Goal: Check status: Check status

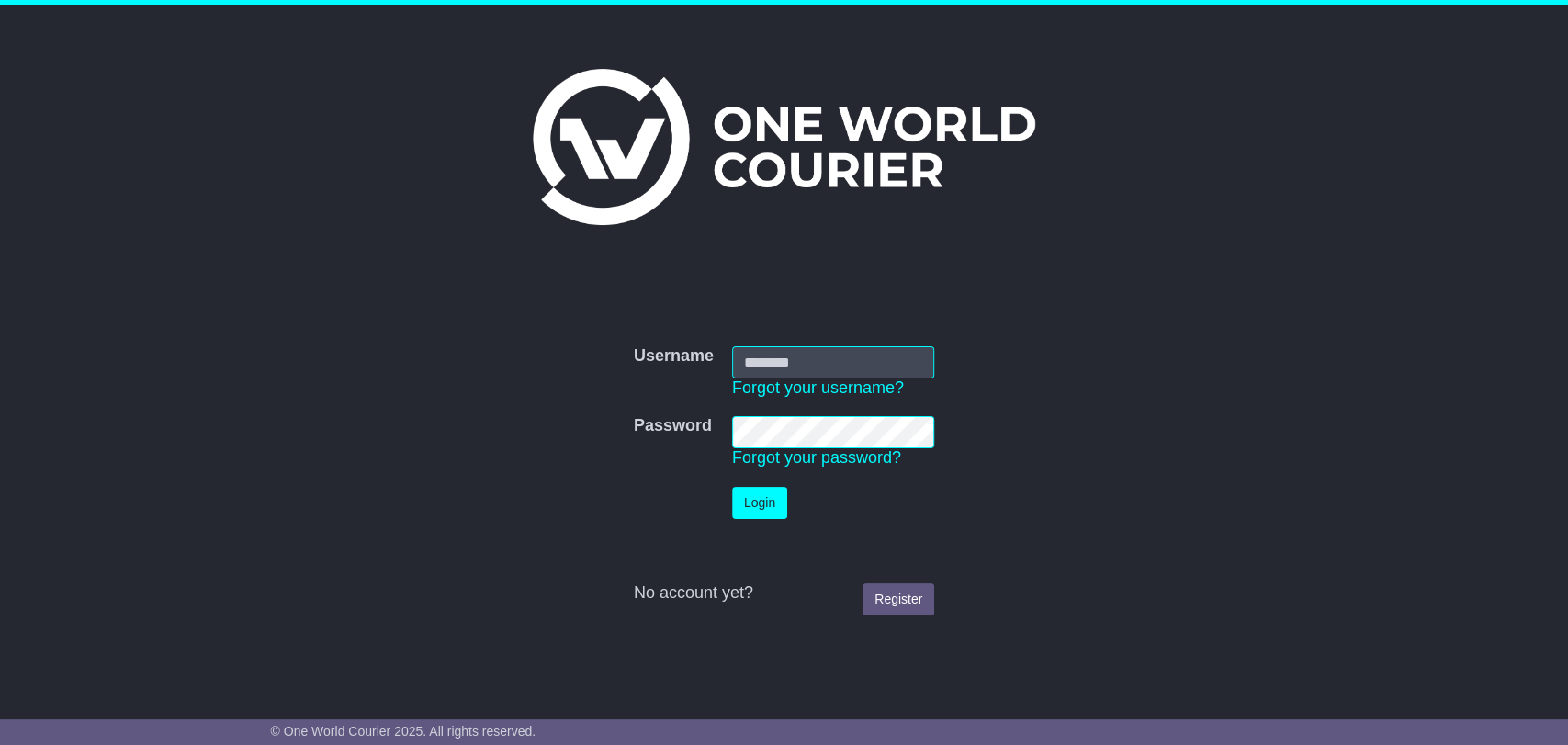
type input "**********"
click at [753, 517] on button "Login" at bounding box center [760, 503] width 55 height 32
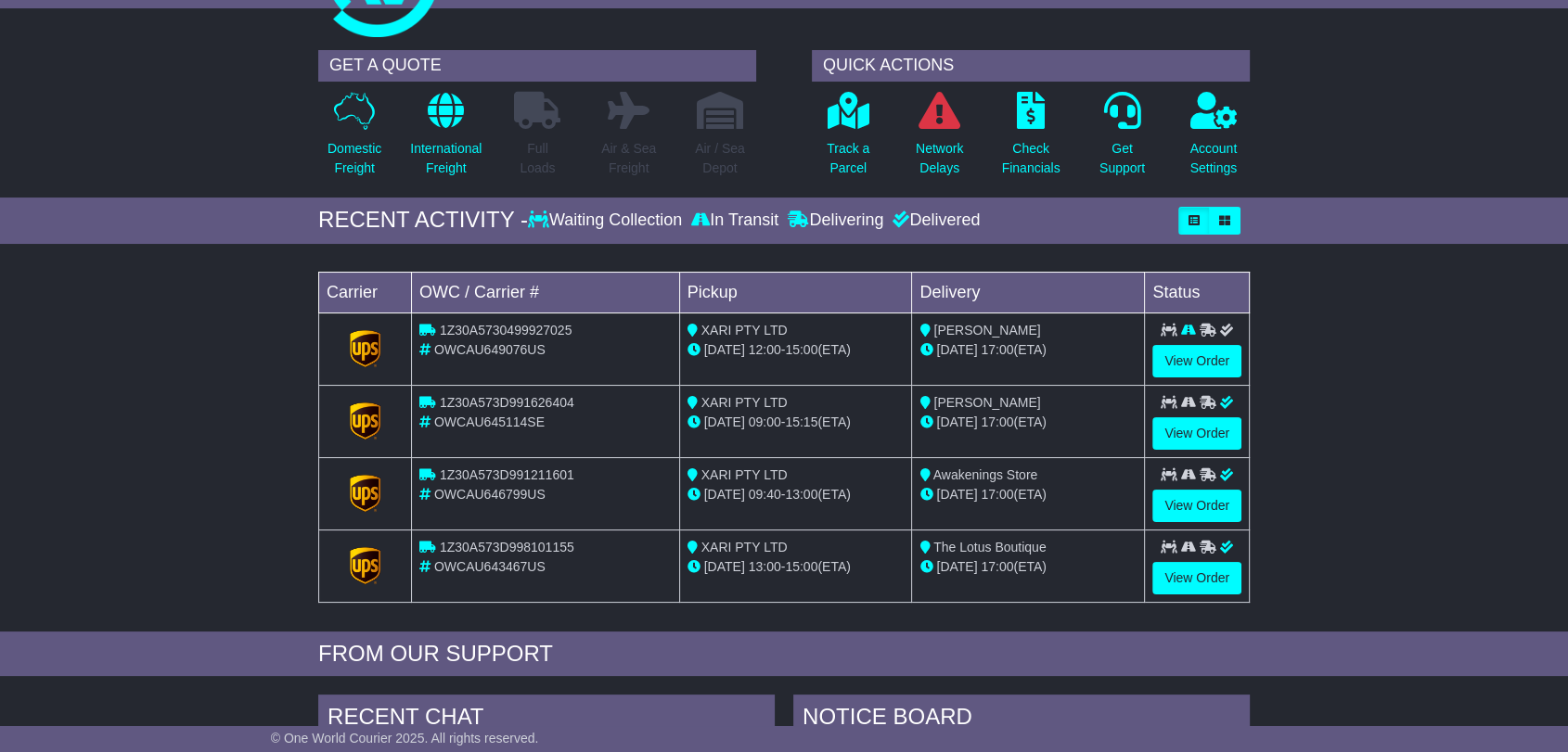
scroll to position [103, 0]
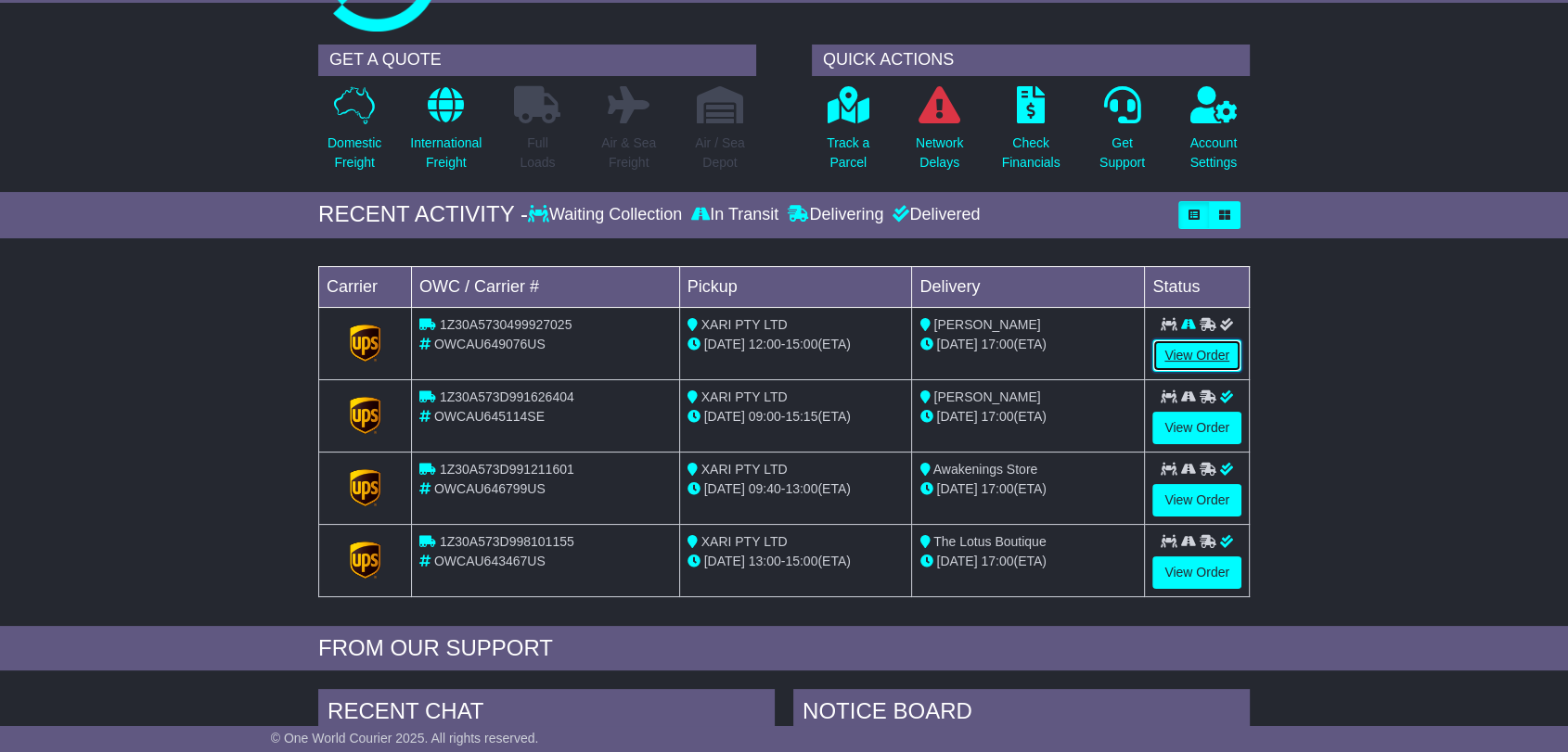
click at [1178, 354] on link "View Order" at bounding box center [1196, 356] width 89 height 32
